Goal: Task Accomplishment & Management: Use online tool/utility

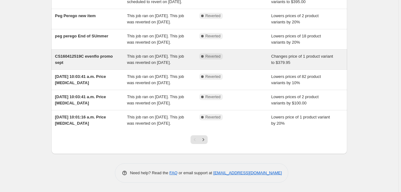
scroll to position [190, 0]
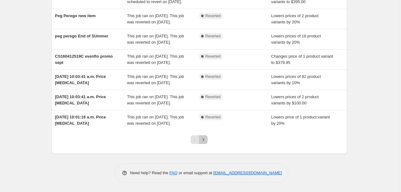
click at [205, 140] on icon "Next" at bounding box center [203, 139] width 6 height 6
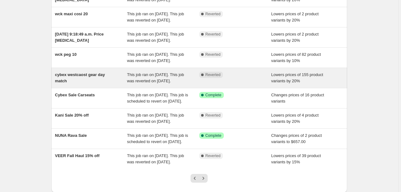
scroll to position [0, 0]
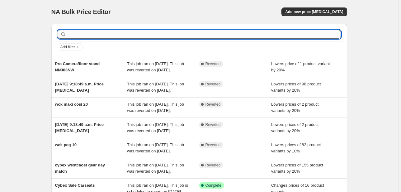
click at [108, 33] on input "text" at bounding box center [204, 34] width 273 height 9
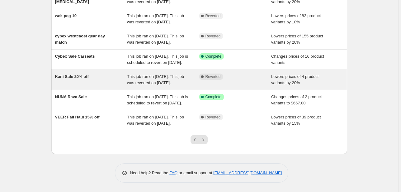
scroll to position [190, 0]
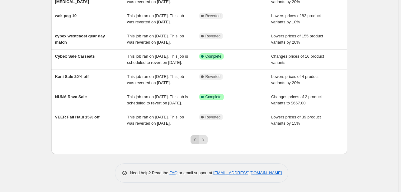
click at [192, 141] on button "Previous" at bounding box center [194, 139] width 9 height 9
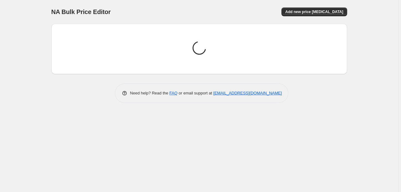
scroll to position [0, 0]
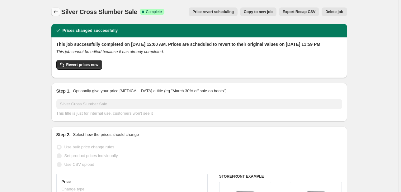
click at [56, 12] on icon "Price change jobs" at bounding box center [56, 12] width 6 height 6
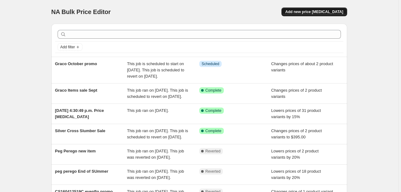
click at [333, 10] on span "Add new price change job" at bounding box center [314, 11] width 58 height 5
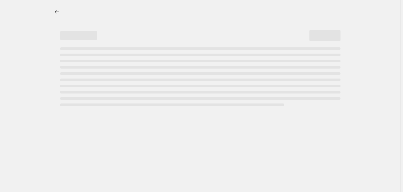
select select "percentage"
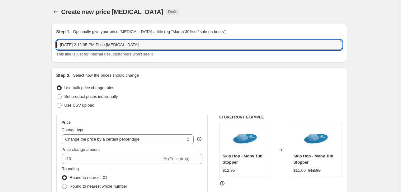
drag, startPoint x: 136, startPoint y: 46, endPoint x: -6, endPoint y: 54, distance: 142.1
click at [0, 54] on html "Home Settings Plans Skip to content Create new price change job. This page is r…" at bounding box center [200, 96] width 401 height 192
paste input "Bottle Washer Pro Sale"
click at [92, 46] on input "Bottle Washer Pro Sale" at bounding box center [199, 45] width 286 height 10
type input "Bottle Washer Pro Flash Sale"
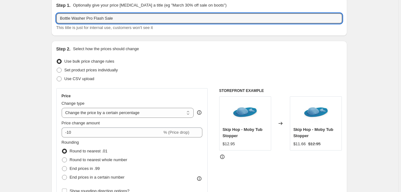
scroll to position [124, 0]
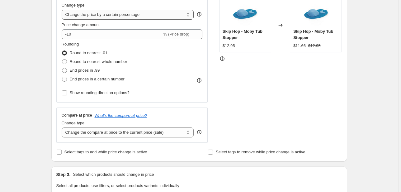
click at [123, 16] on select "Change the price to a certain amount Change the price by a certain amount Chang…" at bounding box center [128, 15] width 132 height 10
select select "to"
click at [63, 10] on select "Change the price to a certain amount Change the price by a certain amount Chang…" at bounding box center [128, 15] width 132 height 10
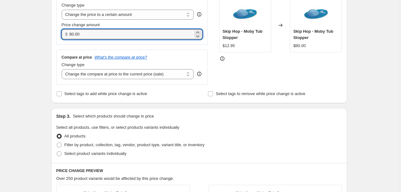
drag, startPoint x: 84, startPoint y: 33, endPoint x: 44, endPoint y: 33, distance: 39.5
click at [44, 33] on div "Create new price change job. This page is ready Create new price change job Dra…" at bounding box center [199, 159] width 398 height 566
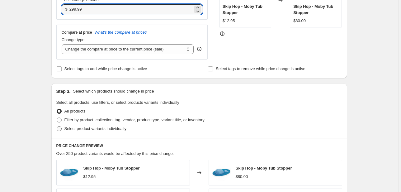
type input "299.99"
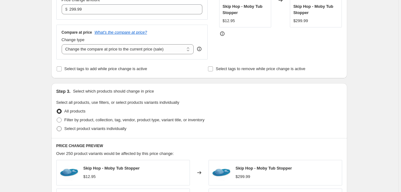
click at [83, 128] on span "Select product variants individually" at bounding box center [95, 128] width 62 height 5
click at [57, 126] on input "Select product variants individually" at bounding box center [57, 126] width 0 height 0
radio input "true"
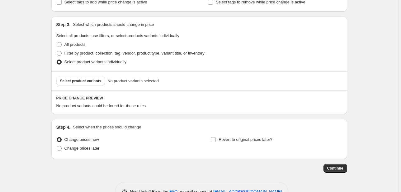
scroll to position [234, 0]
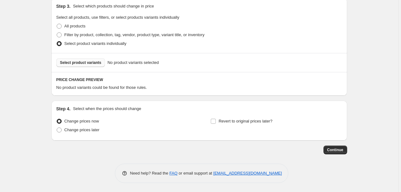
click at [82, 59] on button "Select product variants" at bounding box center [80, 62] width 49 height 9
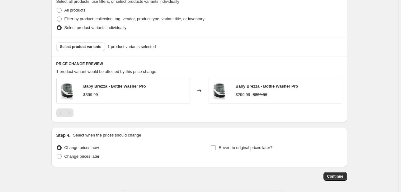
scroll to position [277, 0]
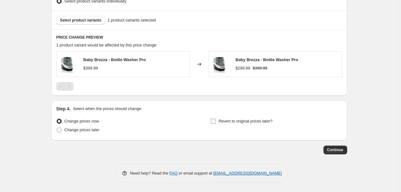
click at [215, 121] on input "Revert to original prices later?" at bounding box center [213, 121] width 5 height 5
checkbox input "true"
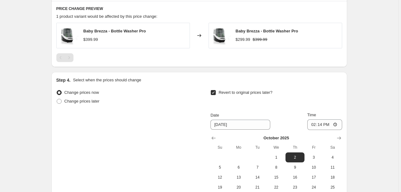
scroll to position [326, 0]
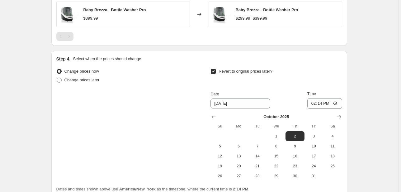
drag, startPoint x: 299, startPoint y: 145, endPoint x: 323, endPoint y: 119, distance: 35.9
click at [299, 145] on span "9" at bounding box center [295, 145] width 14 height 5
type input "10/9/2025"
click at [314, 102] on input "14:14" at bounding box center [324, 103] width 35 height 11
type input "23:59"
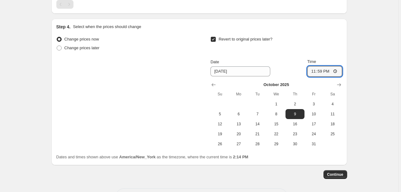
scroll to position [383, 0]
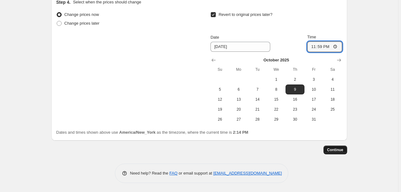
click at [342, 150] on span "Continue" at bounding box center [335, 149] width 16 height 5
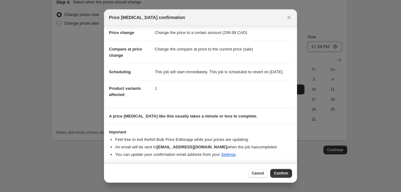
scroll to position [19, 0]
click at [283, 170] on button "Confirm" at bounding box center [281, 173] width 22 height 9
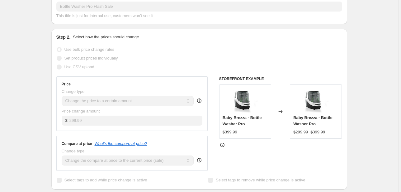
scroll to position [149, 0]
